Goal: Transaction & Acquisition: Download file/media

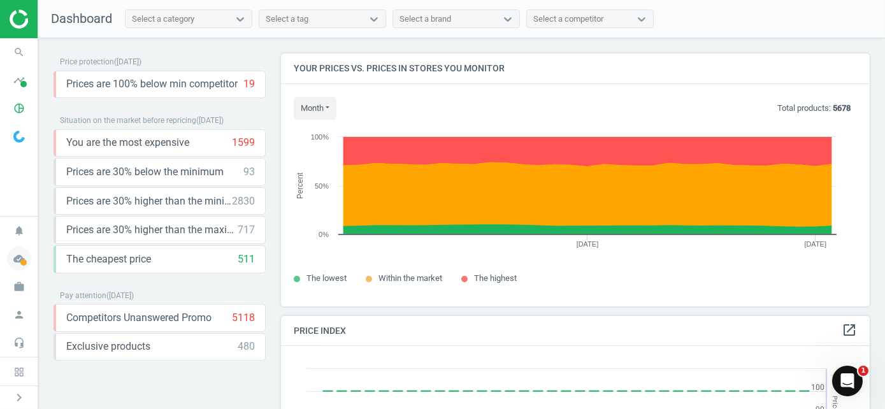
click at [16, 255] on icon "cloud_done" at bounding box center [19, 259] width 24 height 24
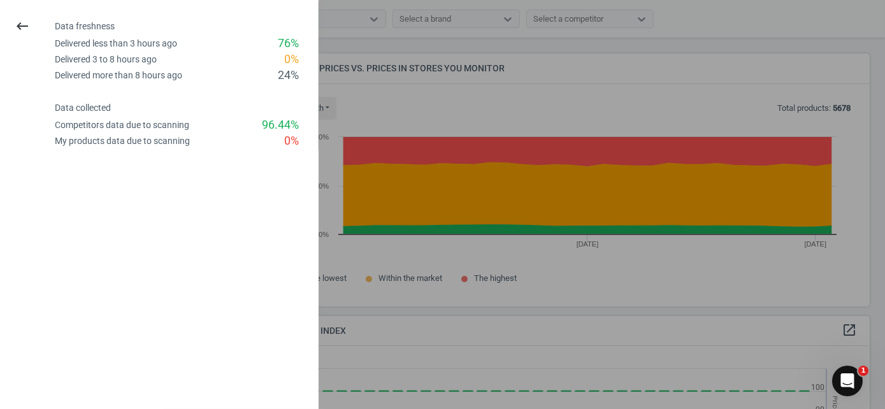
click at [462, 49] on div at bounding box center [442, 204] width 885 height 409
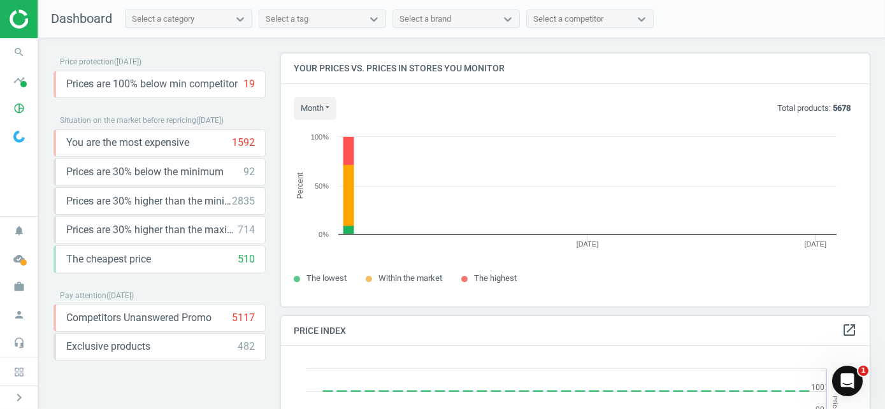
scroll to position [272, 599]
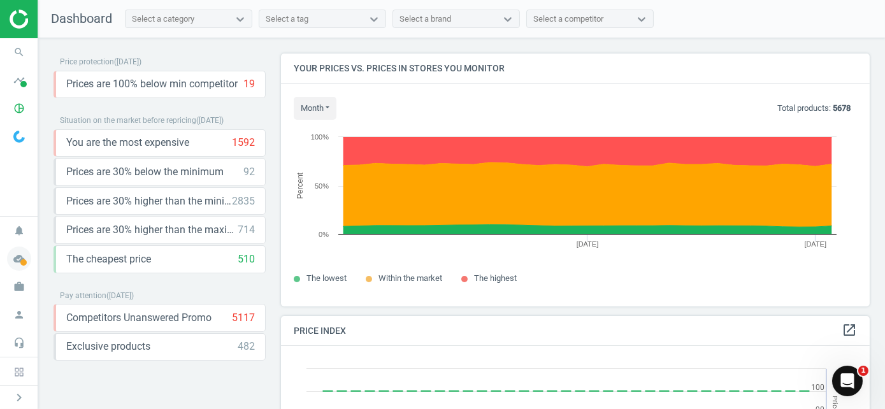
click at [17, 262] on icon "cloud_done" at bounding box center [19, 259] width 24 height 24
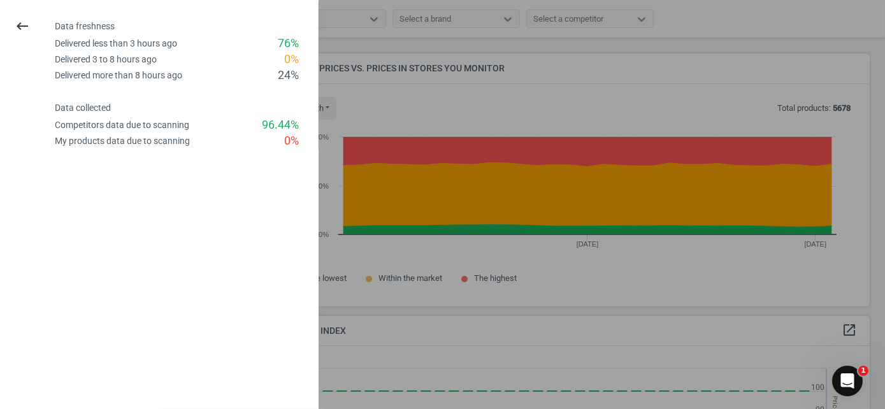
click at [577, 241] on div at bounding box center [442, 204] width 885 height 409
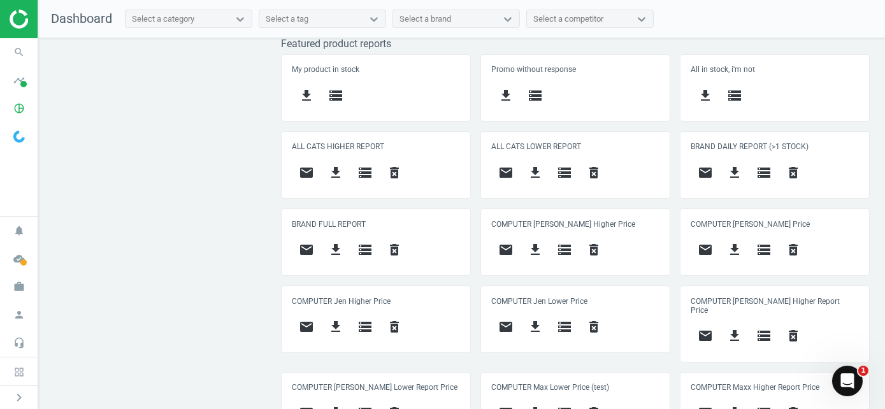
scroll to position [574, 0]
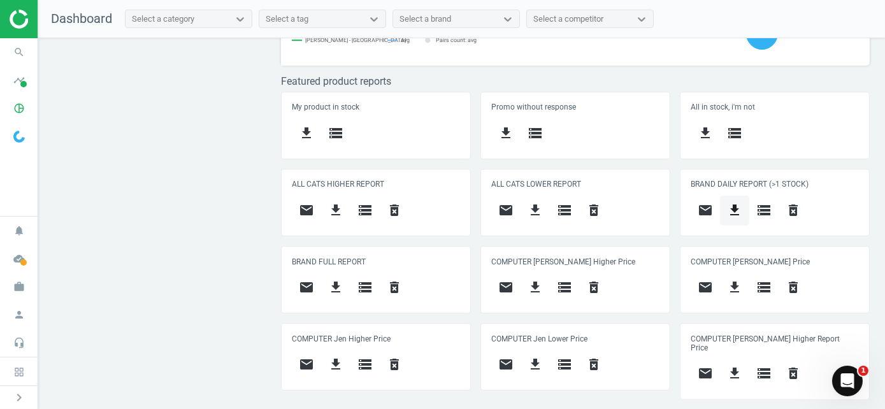
click at [727, 212] on icon "get_app" at bounding box center [734, 210] width 15 height 15
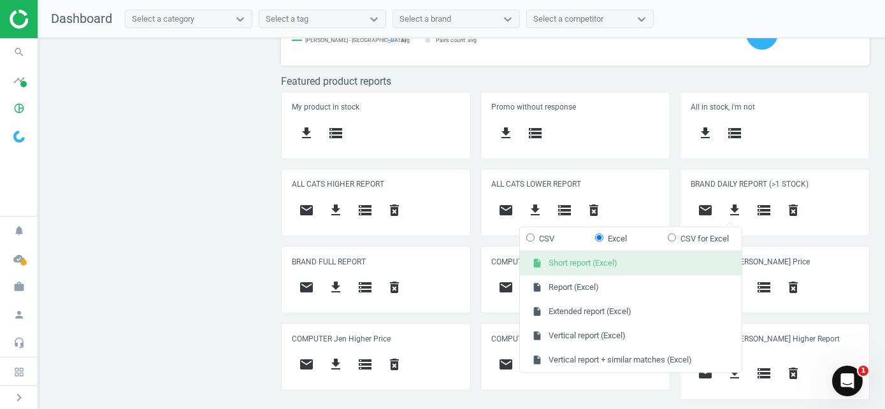
click at [577, 268] on button "insert_drive_file Short report (Excel)" at bounding box center [631, 264] width 222 height 24
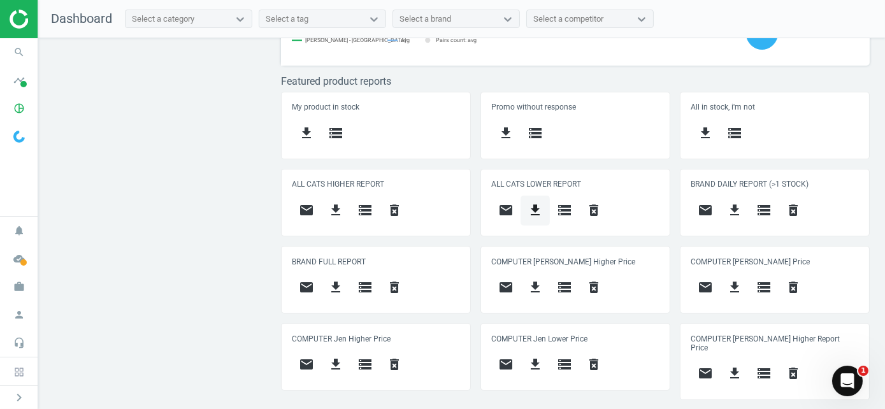
click at [550, 222] on div "ALL CATS LOWER REPORT email get_app storage delete_forever" at bounding box center [575, 203] width 189 height 66
click at [538, 209] on icon "get_app" at bounding box center [535, 210] width 15 height 15
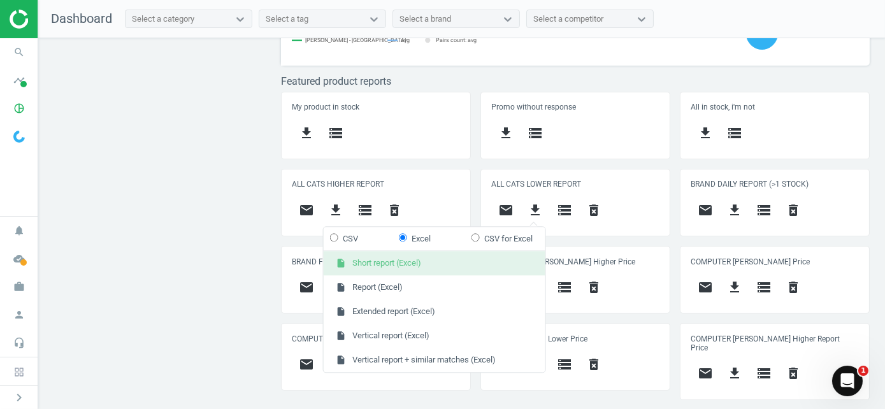
drag, startPoint x: 430, startPoint y: 266, endPoint x: 435, endPoint y: 255, distance: 12.8
click at [431, 265] on button "insert_drive_file Short report (Excel)" at bounding box center [435, 264] width 222 height 24
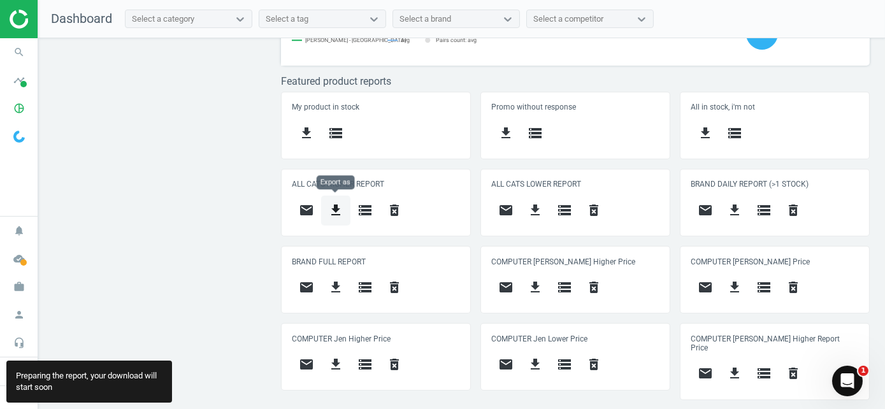
click at [335, 208] on icon "get_app" at bounding box center [335, 210] width 15 height 15
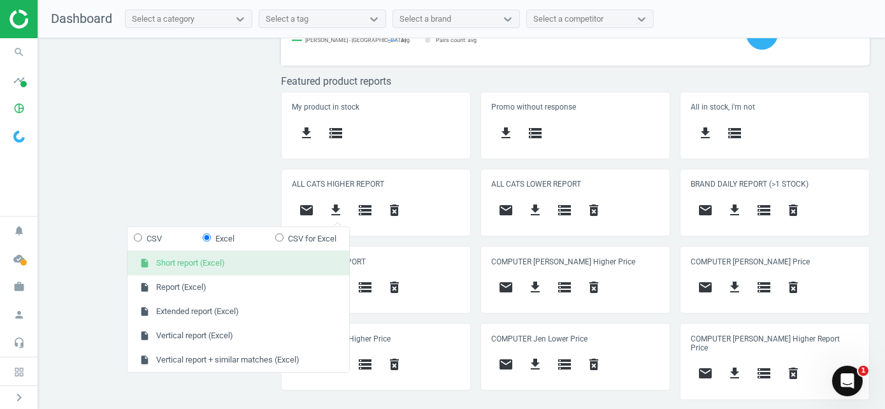
click at [186, 269] on button "insert_drive_file Short report (Excel)" at bounding box center [238, 264] width 222 height 24
